Goal: Transaction & Acquisition: Purchase product/service

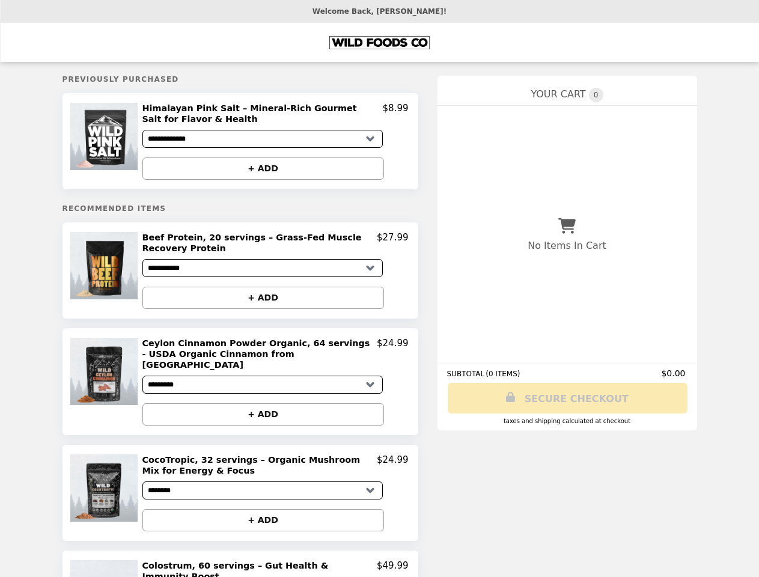
click at [106, 142] on img at bounding box center [105, 136] width 70 height 67
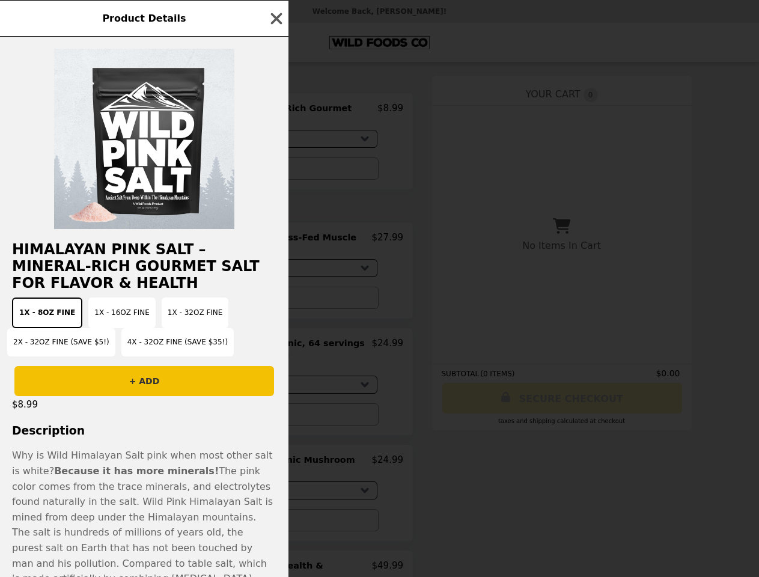
click at [275, 115] on div "Product Details Himalayan Pink Salt – Mineral-Rich Gourmet Salt for Flavor & He…" at bounding box center [379, 288] width 759 height 577
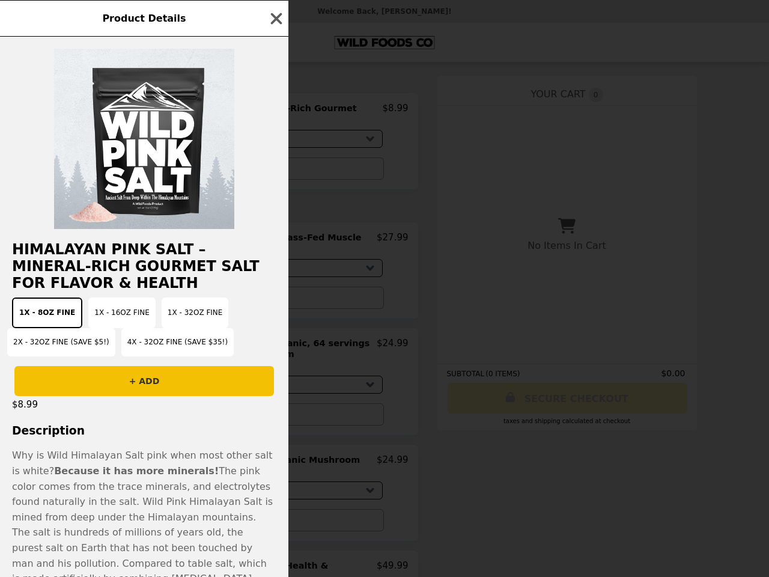
click at [263, 169] on div at bounding box center [144, 133] width 288 height 192
click at [106, 273] on div "Product Details Himalayan Pink Salt – Mineral-Rich Gourmet Salt for Flavor & He…" at bounding box center [384, 288] width 769 height 577
click at [275, 245] on h2 "Himalayan Pink Salt – Mineral-Rich Gourmet Salt for Flavor & Health" at bounding box center [144, 266] width 288 height 50
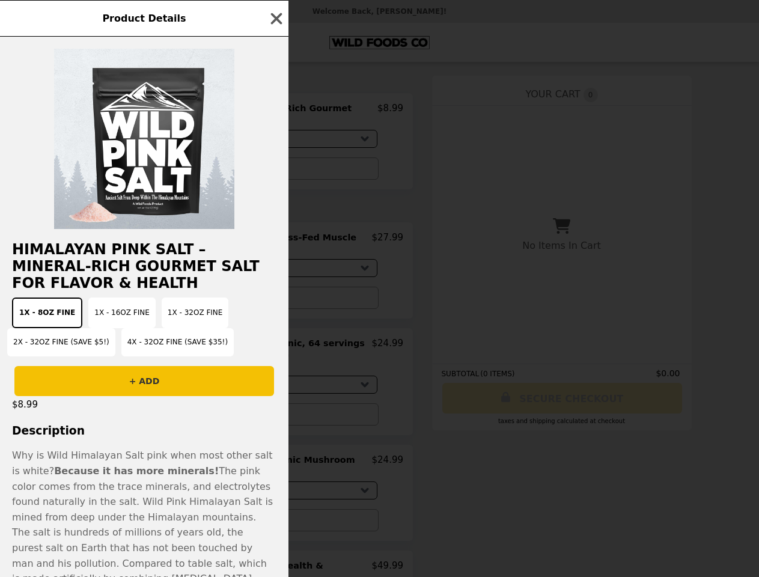
click at [263, 300] on button "+ ADD" at bounding box center [258, 298] width 242 height 22
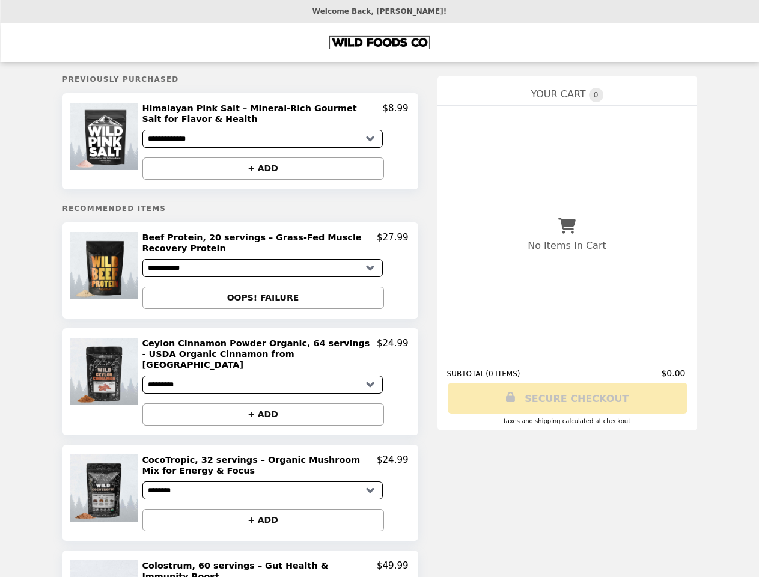
click at [106, 378] on img at bounding box center [105, 371] width 70 height 67
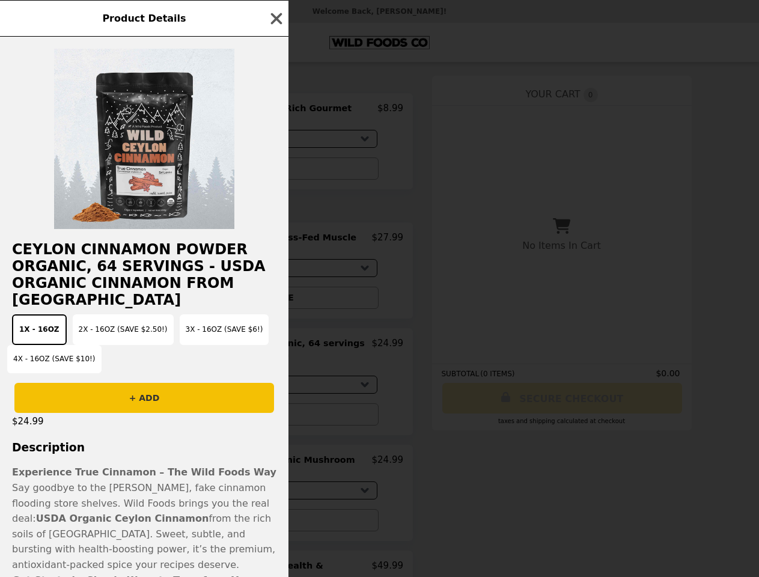
click at [275, 351] on div "Product Details Ceylon Cinnamon Powder Organic, 64 servings - USDA Organic Cinn…" at bounding box center [379, 288] width 759 height 577
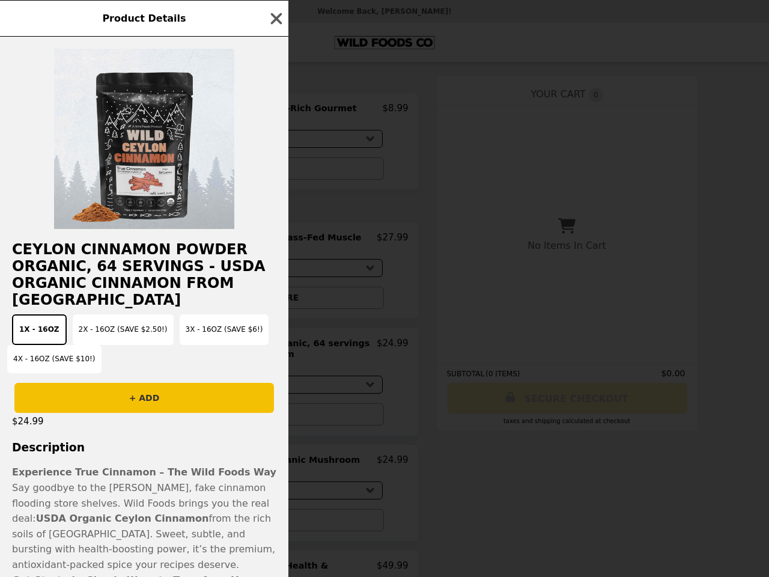
click at [263, 405] on button "+ ADD" at bounding box center [144, 398] width 260 height 30
click at [106, 484] on div "Product Details Ceylon Cinnamon Powder Organic, 64 servings - USDA Organic Cinn…" at bounding box center [384, 288] width 769 height 577
